Goal: Task Accomplishment & Management: Use online tool/utility

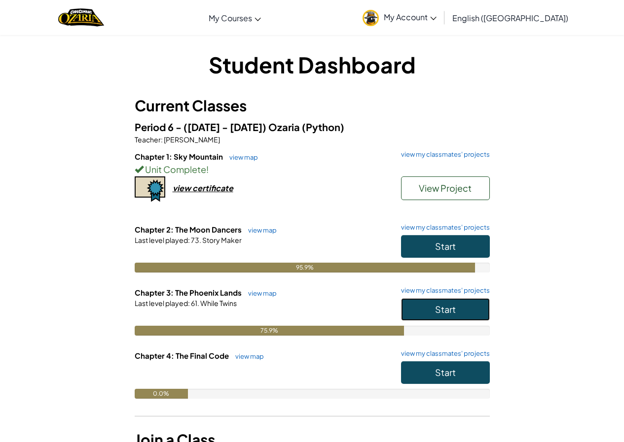
click at [453, 319] on button "Start" at bounding box center [445, 309] width 89 height 23
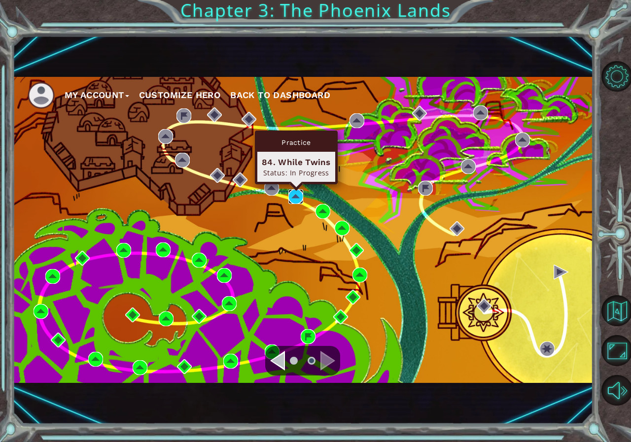
click at [301, 198] on img at bounding box center [295, 196] width 15 height 15
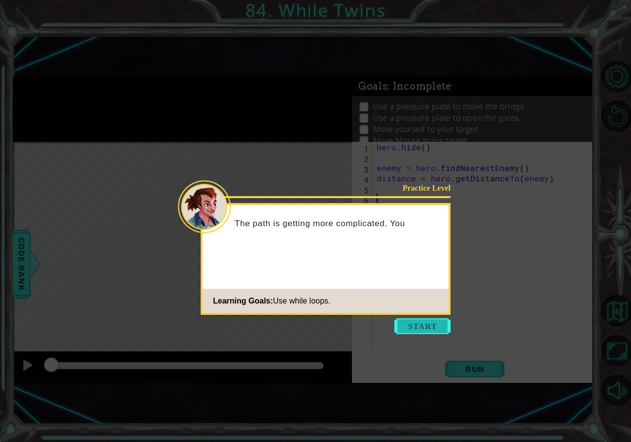
click at [409, 322] on button "Start" at bounding box center [422, 326] width 56 height 16
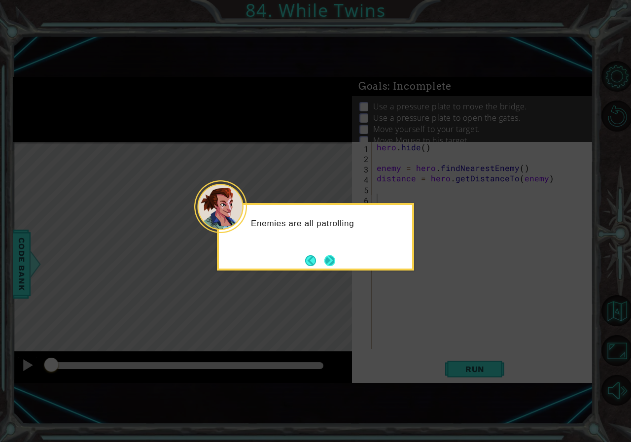
click at [330, 266] on button "Next" at bounding box center [329, 260] width 11 height 11
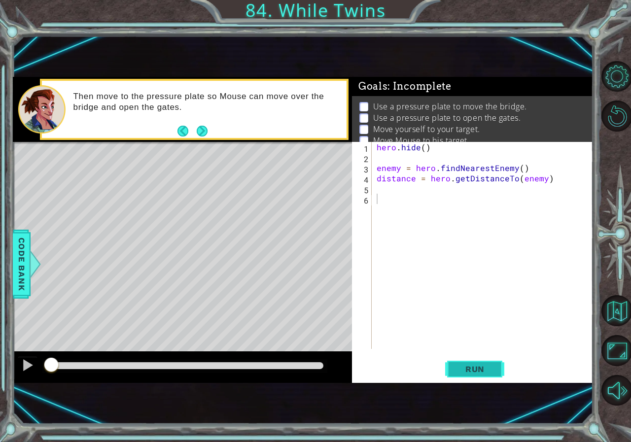
click at [503, 370] on button "Run" at bounding box center [474, 369] width 59 height 24
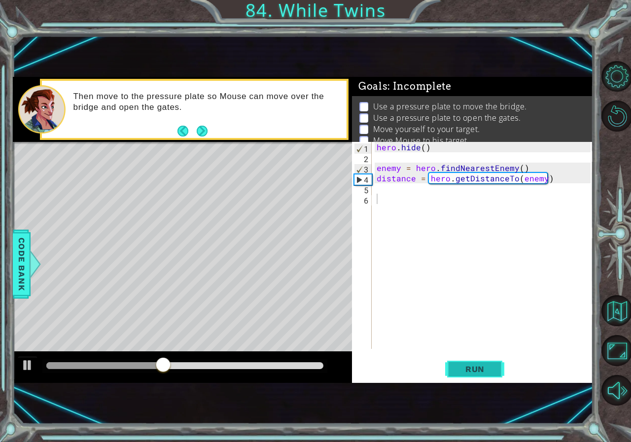
click at [477, 360] on button "Run" at bounding box center [474, 369] width 59 height 24
click at [472, 357] on button "Run" at bounding box center [474, 369] width 59 height 24
click at [472, 378] on button "Run" at bounding box center [474, 369] width 59 height 24
click at [470, 376] on button "Run" at bounding box center [474, 369] width 59 height 24
click at [460, 375] on button "Run" at bounding box center [474, 369] width 59 height 24
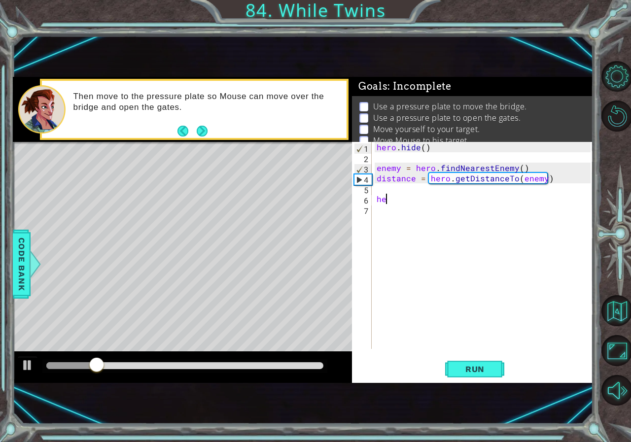
type textarea "h"
type textarea "mouse.jumpRight()"
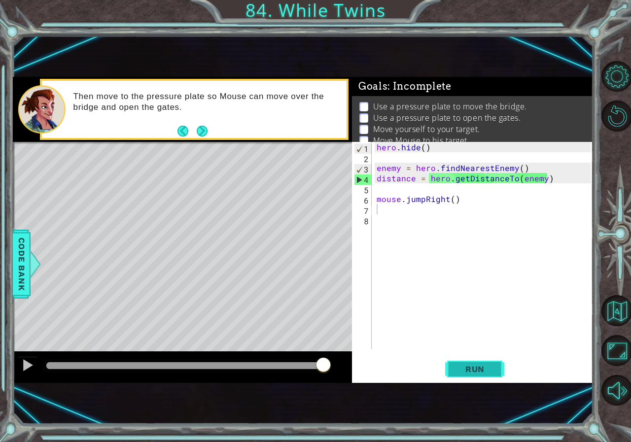
drag, startPoint x: 462, startPoint y: 369, endPoint x: 462, endPoint y: 376, distance: 7.4
click at [462, 376] on button "Run" at bounding box center [474, 369] width 59 height 24
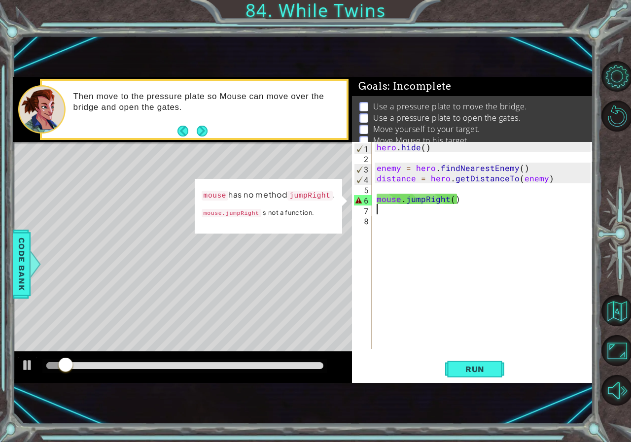
click at [425, 199] on div "hero . hide ( ) enemy = hero . findNearestEnemy ( ) distance = hero . getDistan…" at bounding box center [485, 256] width 221 height 228
click at [407, 202] on div "hero . hide ( ) enemy = hero . findNearestEnemy ( ) distance = hero . getDistan…" at bounding box center [485, 256] width 221 height 228
click at [422, 202] on div "hero . hide ( ) enemy = hero . findNearestEnemy ( ) distance = hero . getDistan…" at bounding box center [485, 256] width 221 height 228
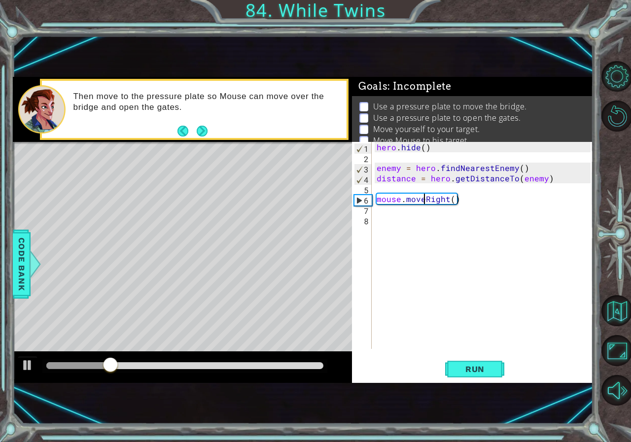
scroll to position [0, 3]
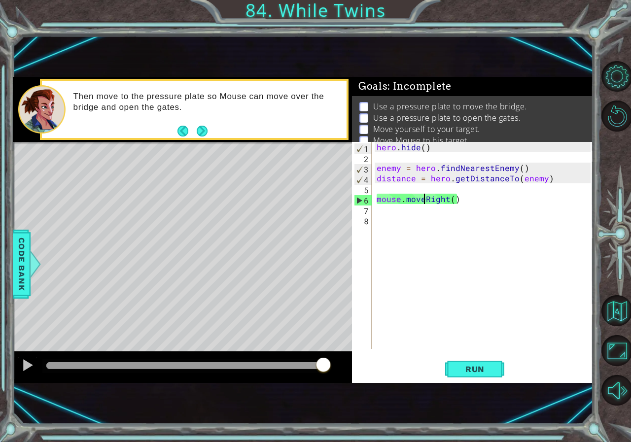
click at [377, 196] on div "hero . hide ( ) enemy = hero . findNearestEnemy ( ) distance = hero . getDistan…" at bounding box center [485, 256] width 221 height 228
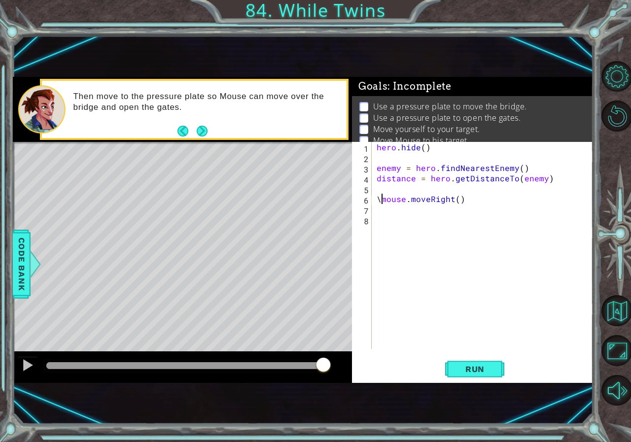
type textarea "mouse.moveRight()"
click at [377, 195] on div "hero . hide ( ) enemy = hero . findNearestEnemy ( ) distance = hero . getDistan…" at bounding box center [485, 256] width 221 height 228
type textarea "hero.moveRight(2)"
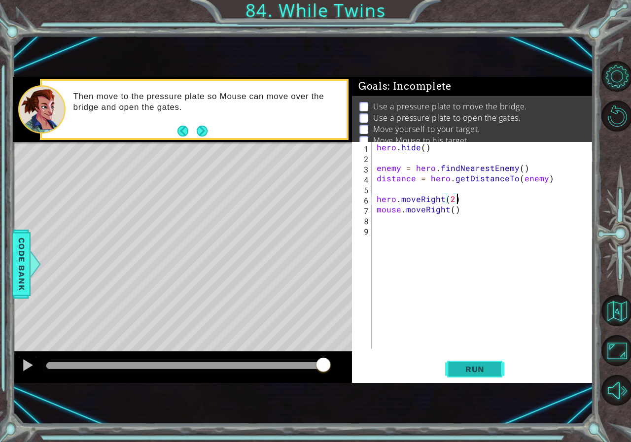
click at [477, 363] on button "Run" at bounding box center [474, 369] width 59 height 24
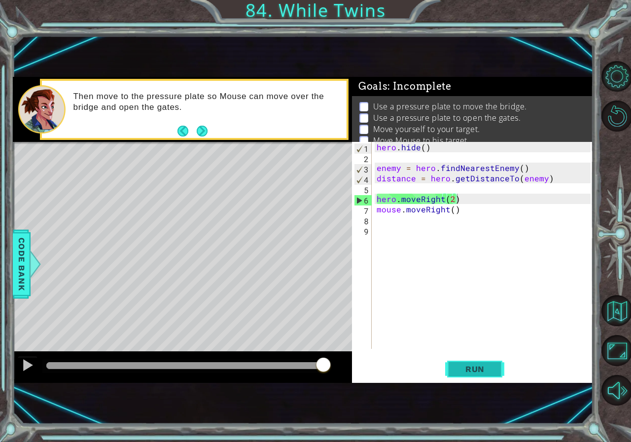
click at [482, 371] on span "Run" at bounding box center [474, 369] width 39 height 10
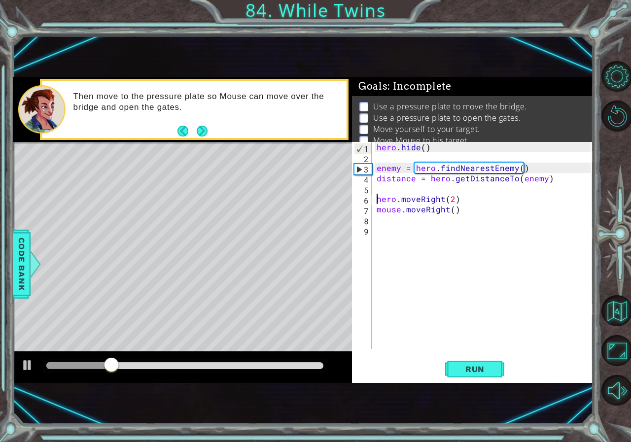
click at [376, 200] on div "hero . hide ( ) enemy = hero . findNearestEnemy ( ) distance = hero . getDistan…" at bounding box center [485, 256] width 221 height 228
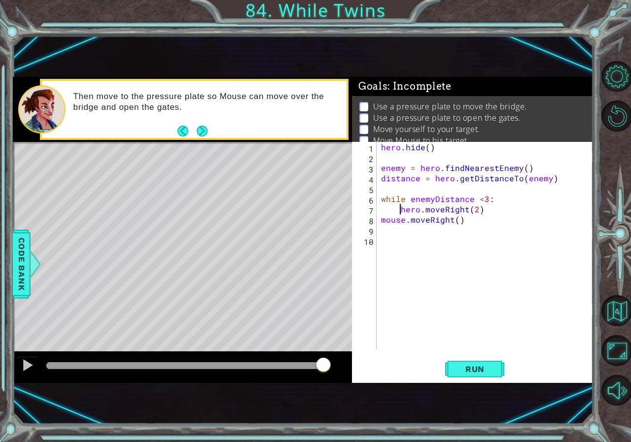
scroll to position [0, 6]
click at [475, 373] on span "Run" at bounding box center [474, 369] width 39 height 10
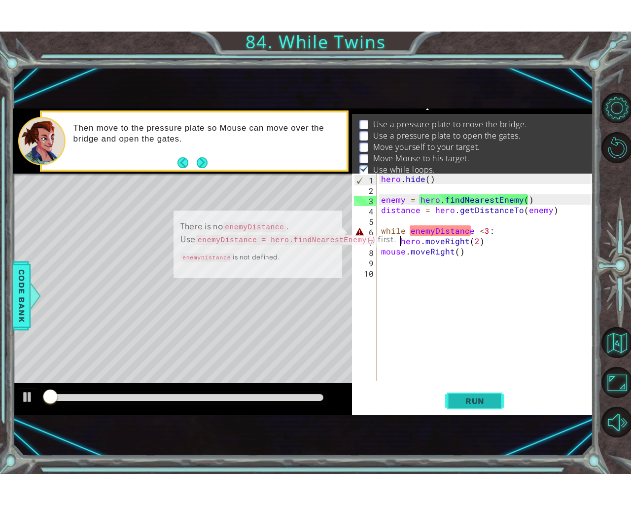
scroll to position [17, 0]
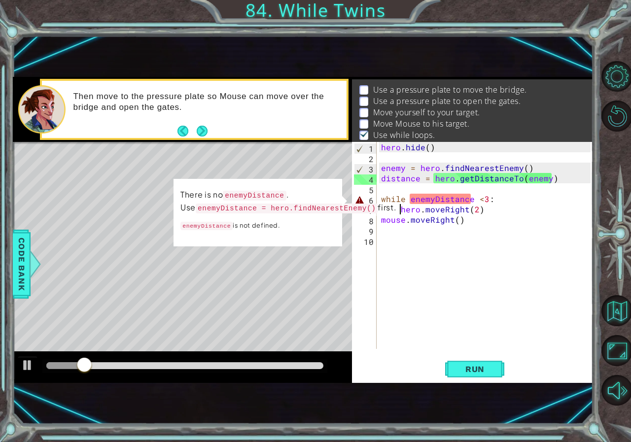
click at [473, 198] on div "hero . hide ( ) enemy = hero . findNearestEnemy ( ) distance = hero . getDistan…" at bounding box center [487, 256] width 216 height 228
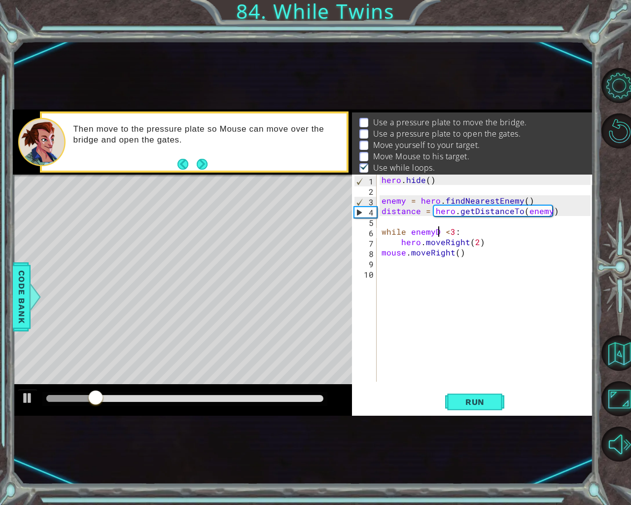
scroll to position [0, 4]
click at [438, 232] on div "hero . hide ( ) enemy = hero . findNearestEnemy ( ) distance = hero . getDistan…" at bounding box center [488, 289] width 216 height 228
click at [469, 398] on span "Run" at bounding box center [474, 402] width 39 height 10
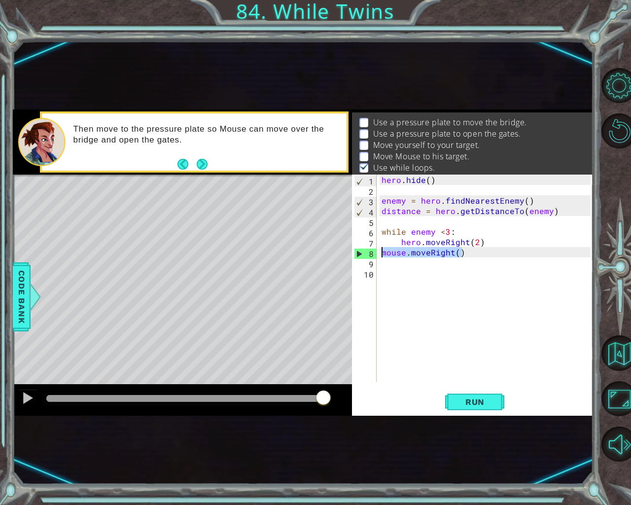
drag, startPoint x: 475, startPoint y: 255, endPoint x: 366, endPoint y: 251, distance: 109.5
click at [366, 251] on div "while enemy <3: 1 2 3 4 5 6 7 8 9 10 hero . hide ( ) enemy = hero . findNearest…" at bounding box center [471, 278] width 239 height 207
type textarea "mouse.moveRight()"
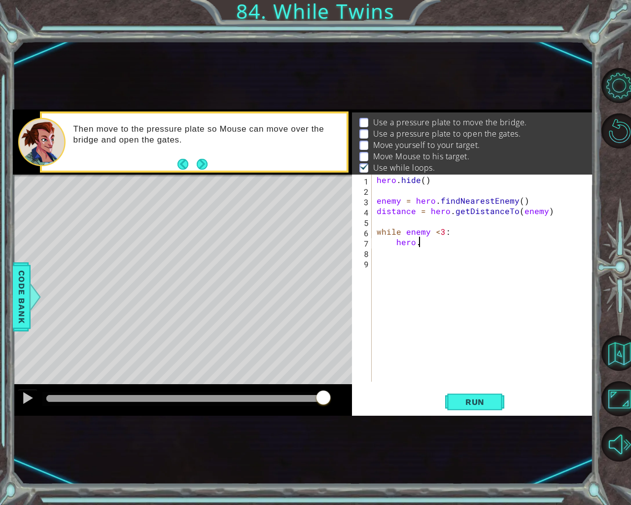
type textarea "h"
type textarea "w"
click at [206, 164] on button "Next" at bounding box center [201, 163] width 17 height 17
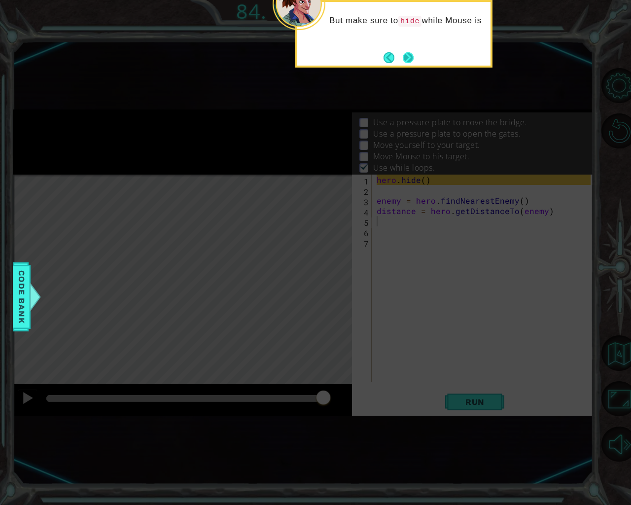
click at [402, 56] on button "Next" at bounding box center [408, 57] width 12 height 12
